Goal: Navigation & Orientation: Find specific page/section

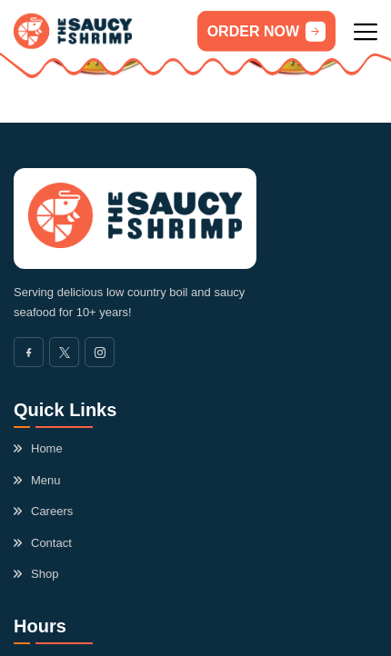
scroll to position [6416, 0]
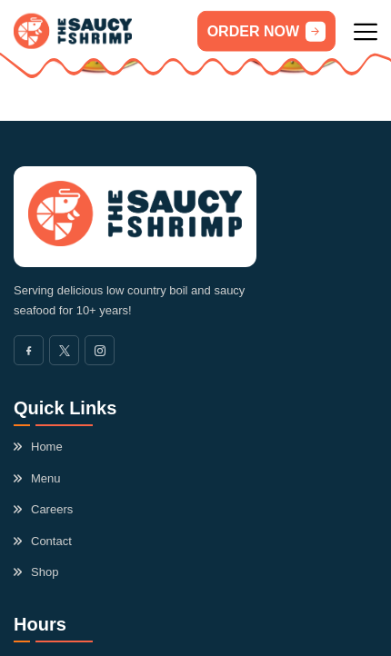
click at [52, 470] on link "Menu" at bounding box center [37, 479] width 47 height 18
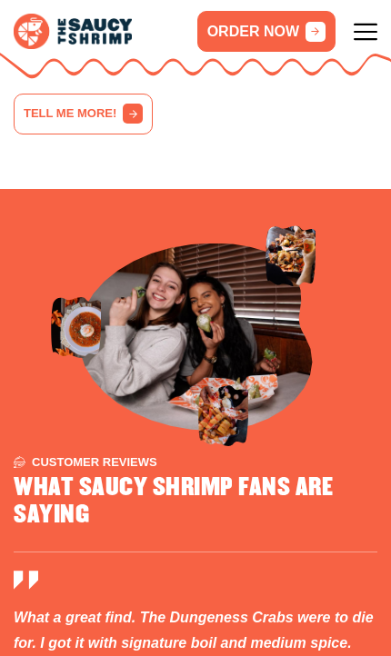
scroll to position [5253, 0]
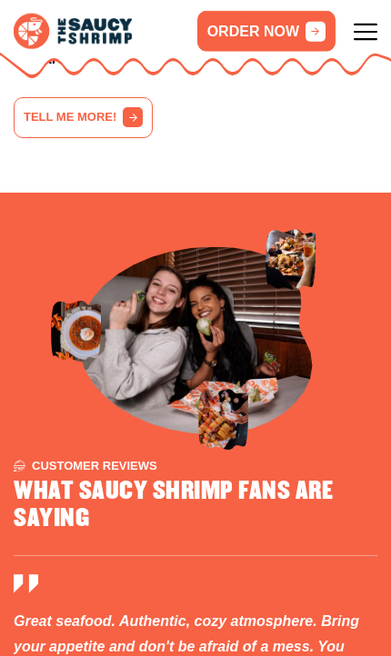
click at [359, 33] on icon at bounding box center [365, 32] width 24 height 24
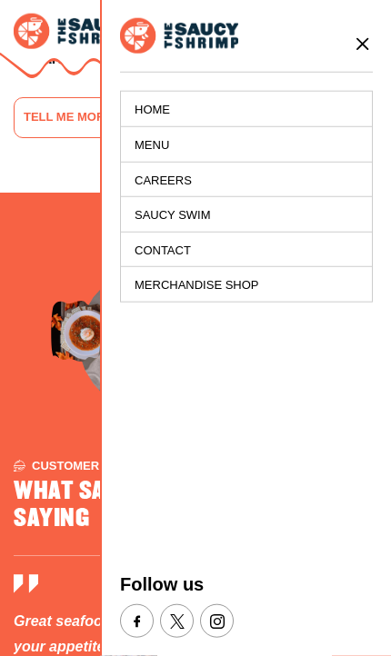
click at [164, 144] on link "Menu" at bounding box center [246, 144] width 251 height 35
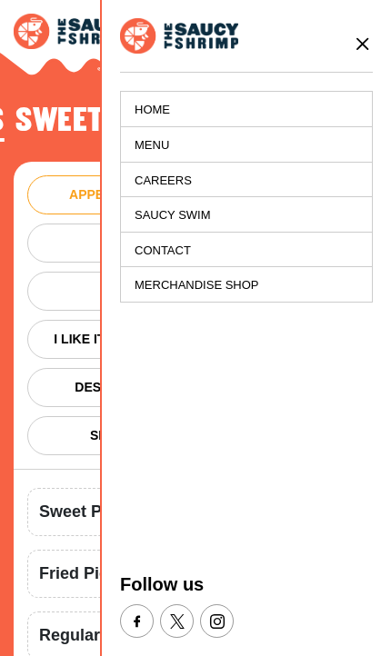
click at [53, 84] on section "ARE YOU FEELING SAUCY? Fried Shrimp The Whole Nine Yards Sauce Fried Oreos Swee…" at bounding box center [195, 525] width 391 height 1032
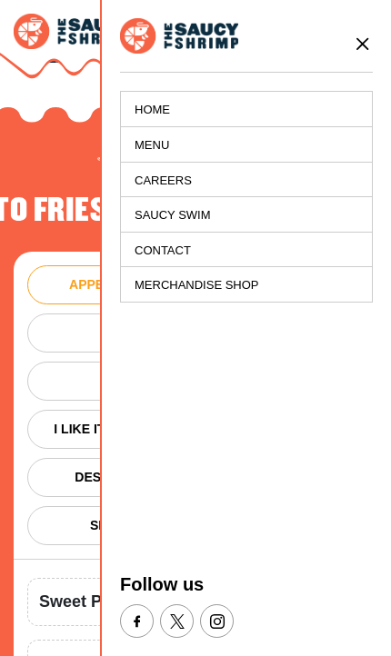
scroll to position [2225, 0]
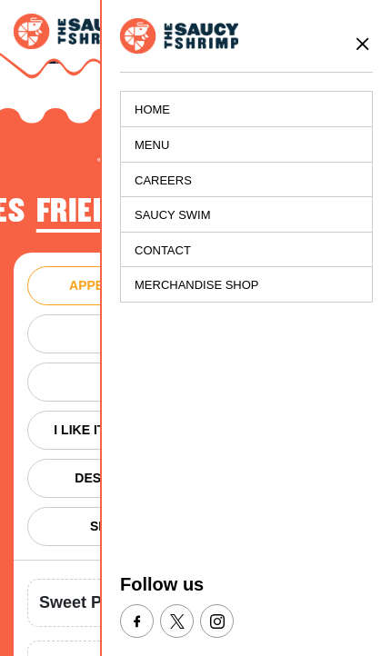
click at [162, 144] on link "Menu" at bounding box center [246, 144] width 251 height 35
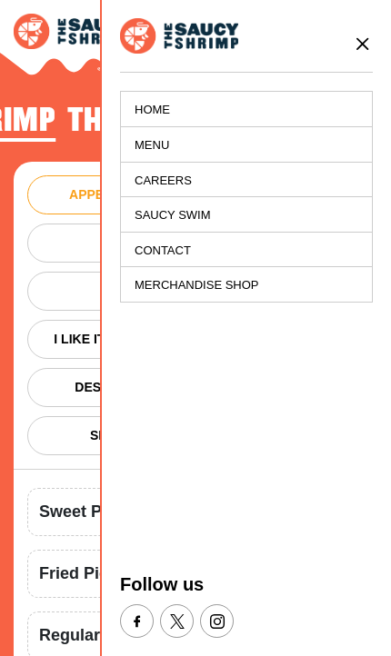
click at [372, 38] on icon at bounding box center [362, 44] width 20 height 20
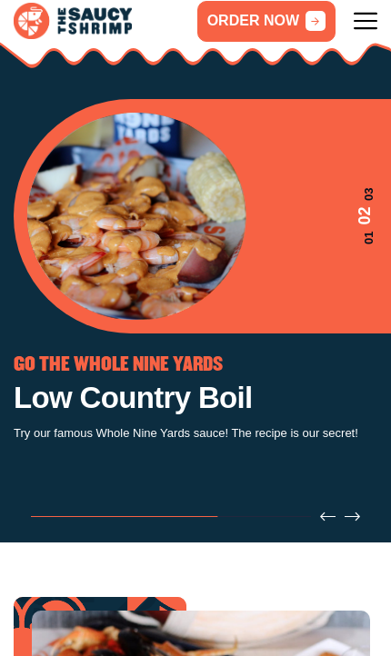
scroll to position [0, 0]
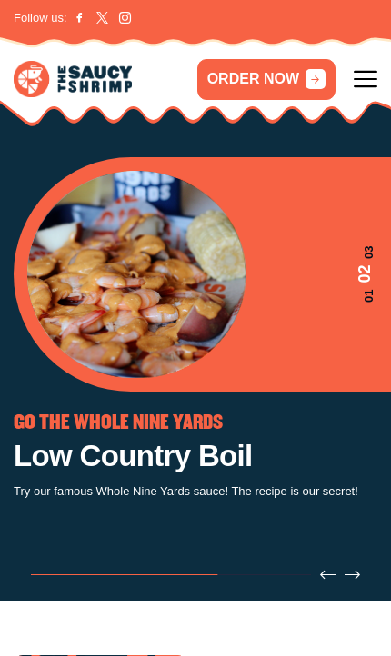
scroll to position [6455, 0]
